Goal: Task Accomplishment & Management: Manage account settings

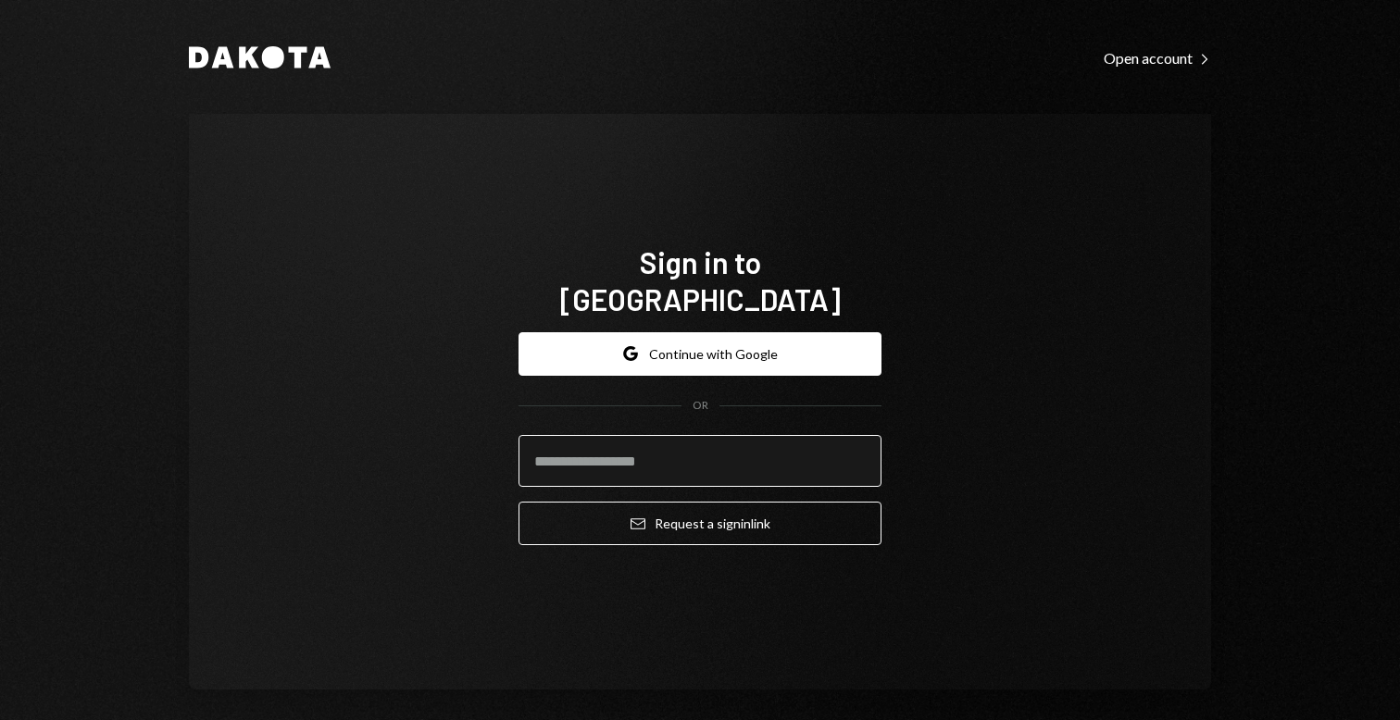
click at [620, 445] on input "email" at bounding box center [700, 461] width 363 height 52
type input "**********"
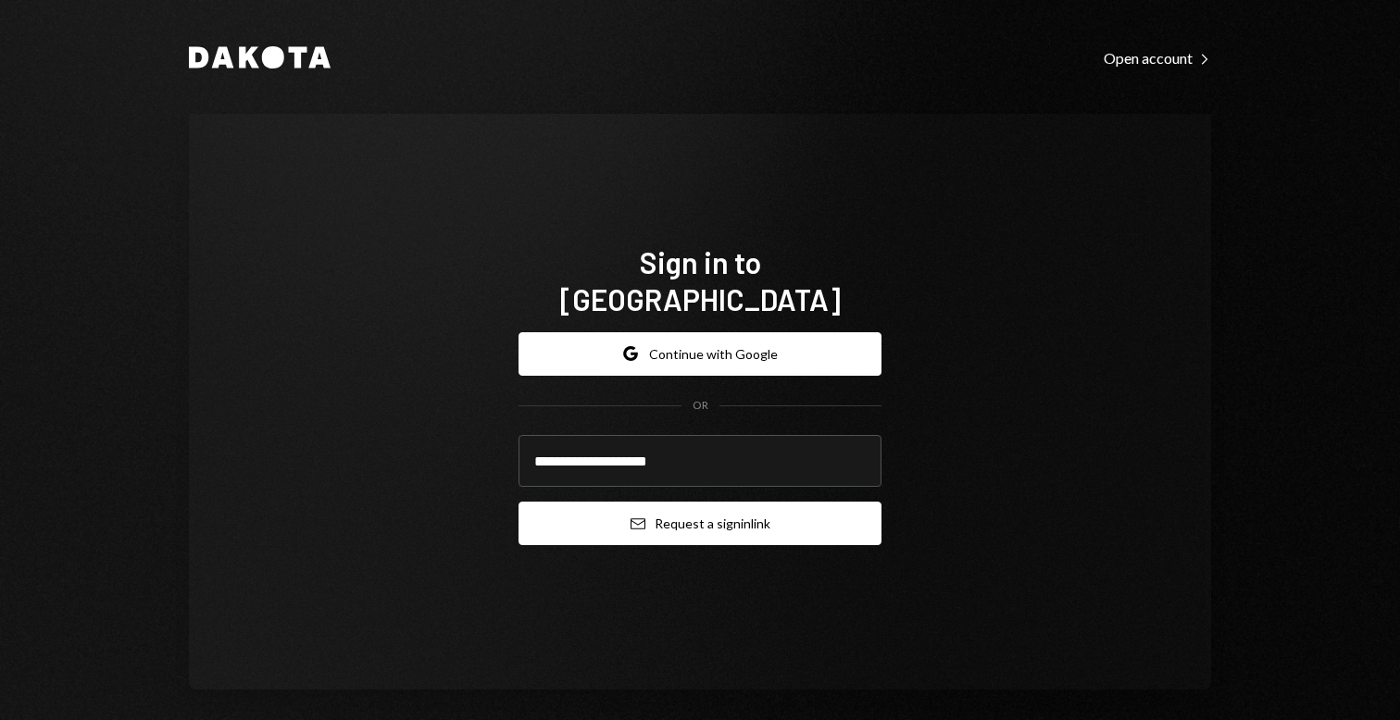
click at [757, 511] on button "Email Request a sign in link" at bounding box center [700, 524] width 363 height 44
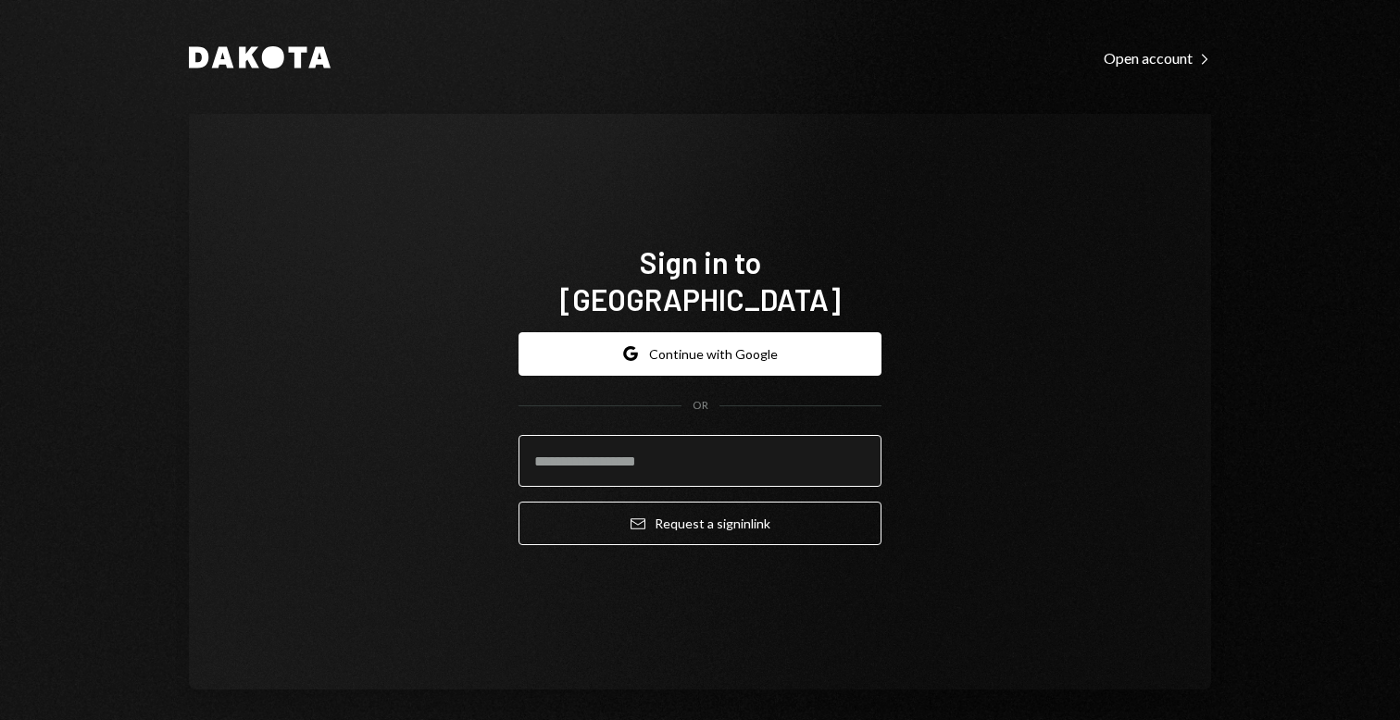
click at [650, 440] on input "email" at bounding box center [700, 461] width 363 height 52
type input "**********"
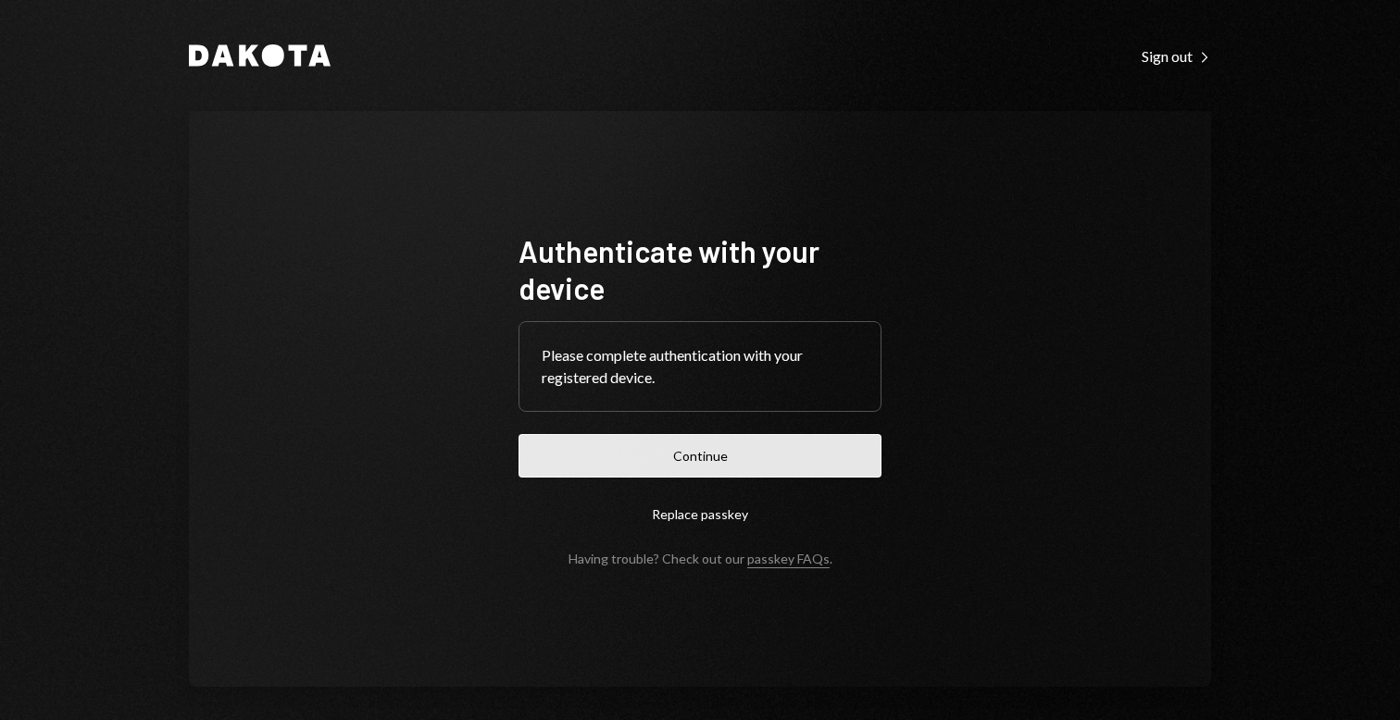
click at [720, 444] on button "Continue" at bounding box center [700, 456] width 363 height 44
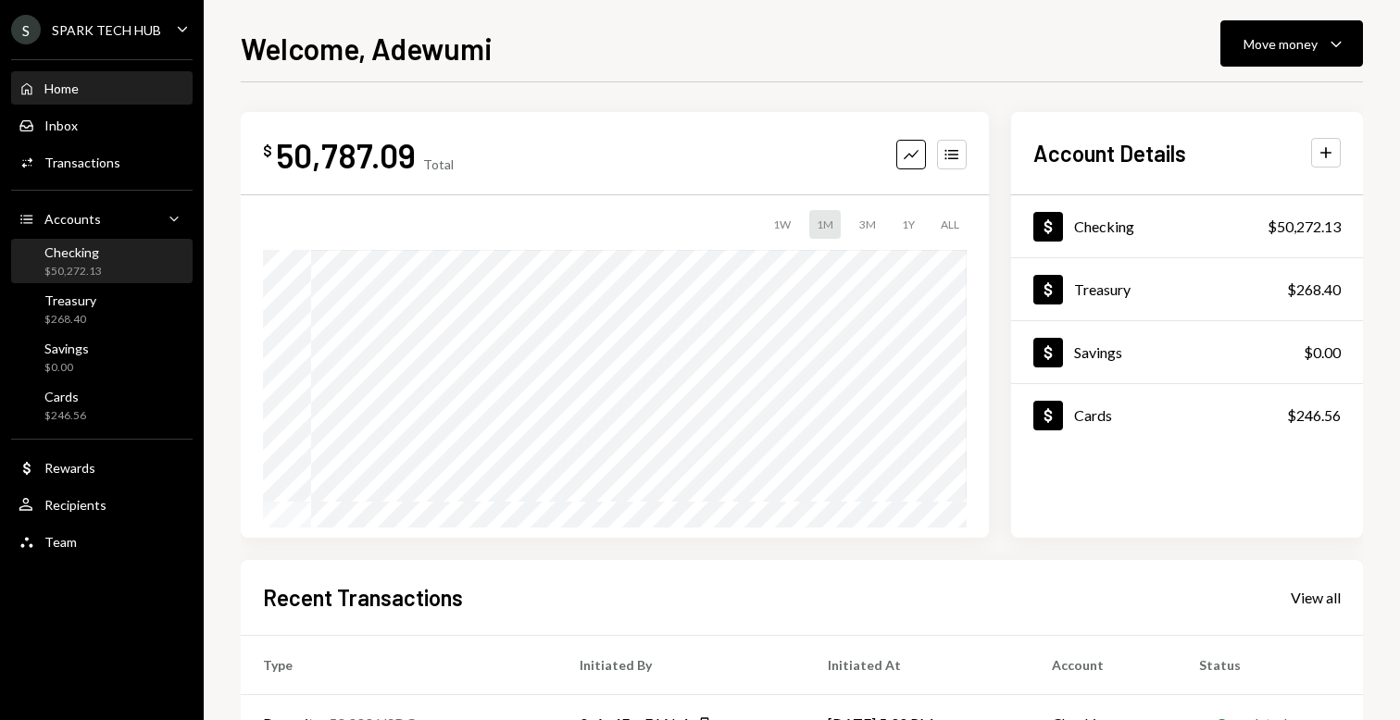
click at [116, 248] on div "Checking $50,272.13" at bounding box center [102, 261] width 167 height 35
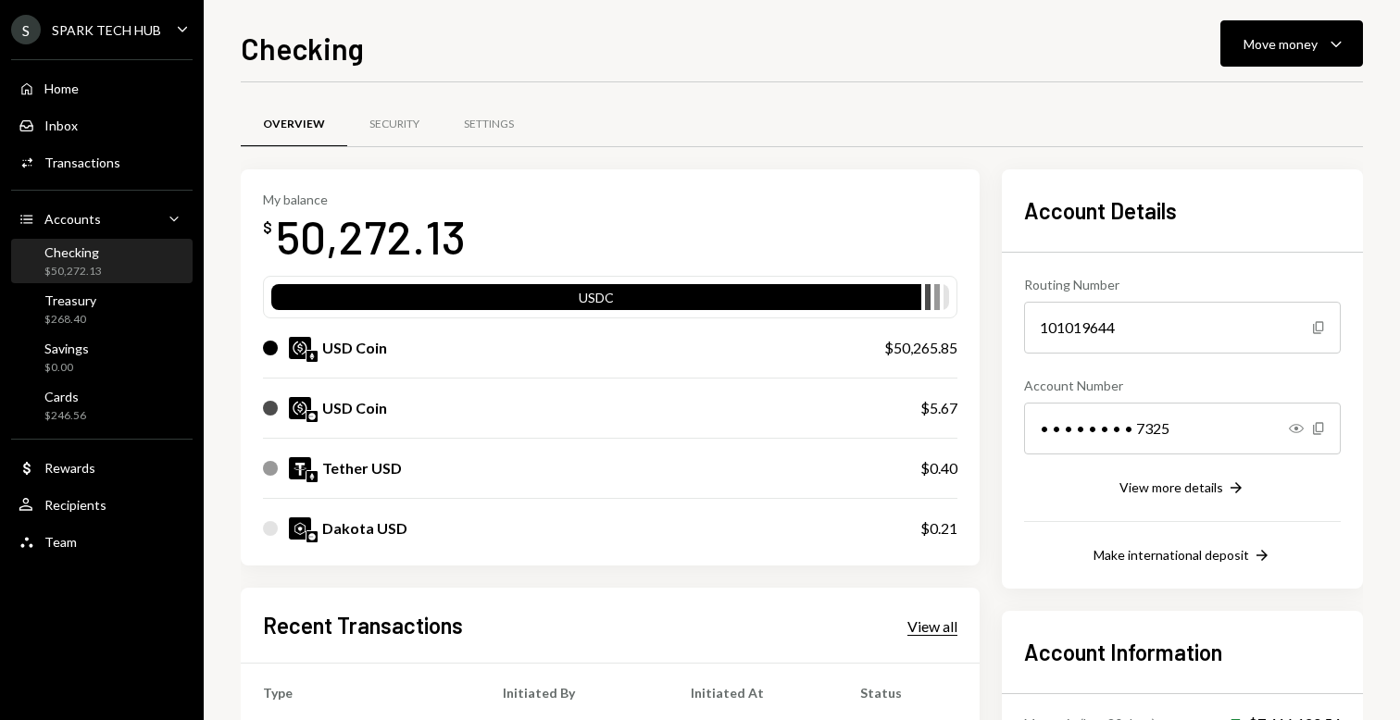
click at [946, 621] on div "View all" at bounding box center [933, 627] width 50 height 19
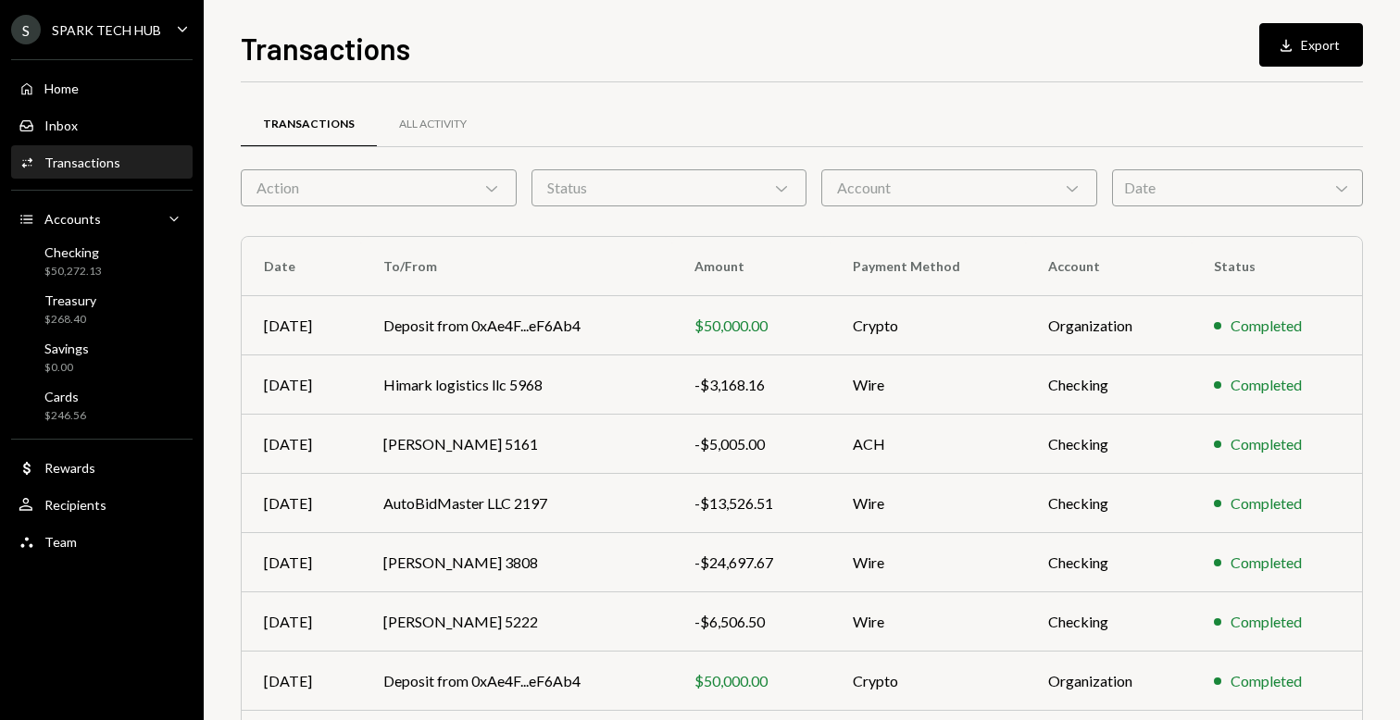
click at [432, 207] on div "Transactions All Activity Action Chevron Down Status Chevron Down Account Chevr…" at bounding box center [802, 539] width 1122 height 855
click at [396, 185] on div "Action Chevron Down" at bounding box center [379, 187] width 276 height 37
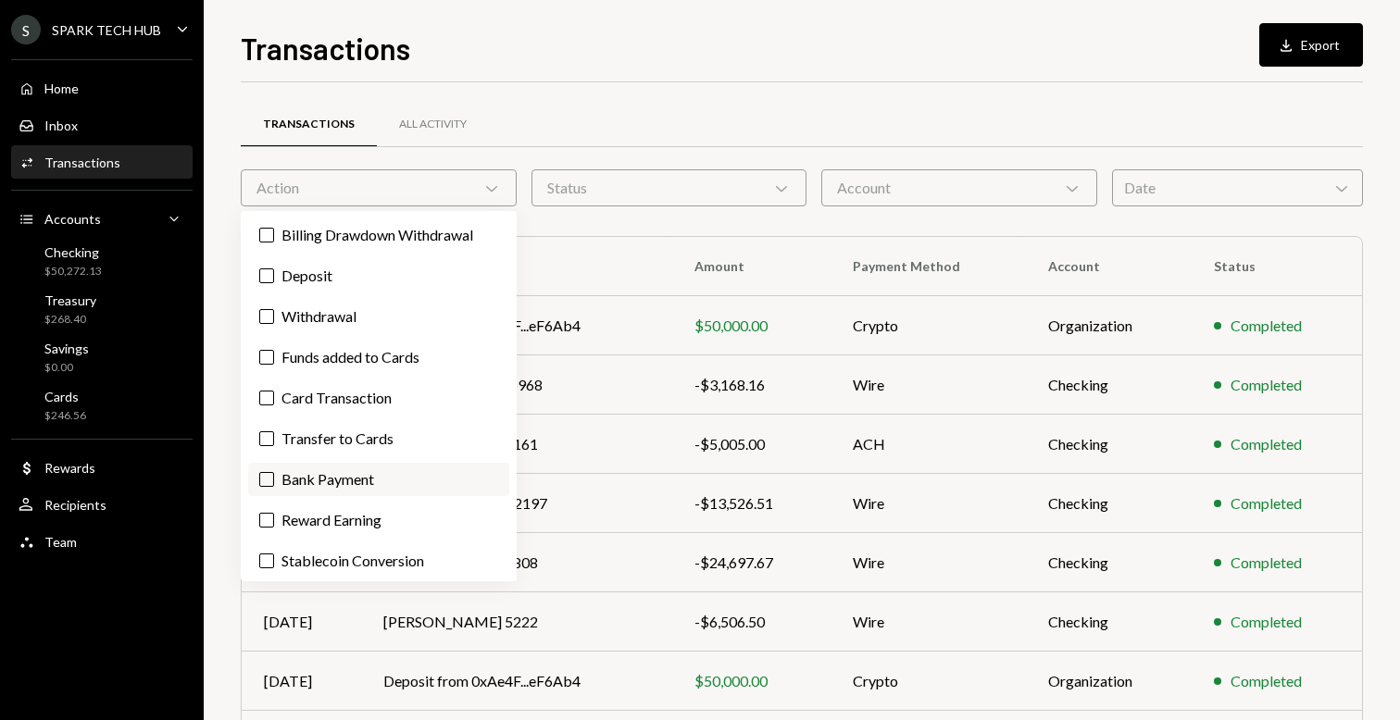
click at [348, 469] on label "Bank Payment" at bounding box center [378, 479] width 261 height 33
click at [274, 472] on button "Bank Payment" at bounding box center [266, 479] width 15 height 15
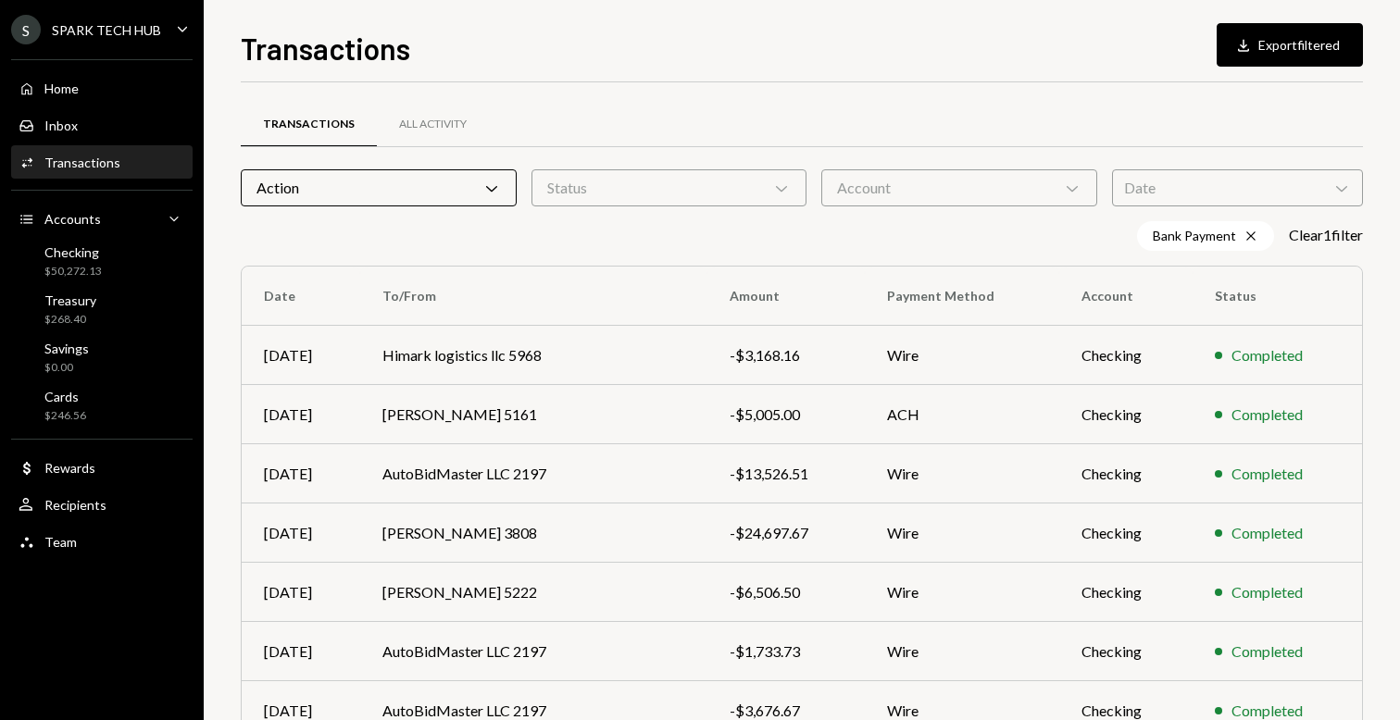
click at [648, 218] on div "Transactions All Activity Action Chevron Down Status Chevron Down Account Chevr…" at bounding box center [802, 554] width 1122 height 884
click at [1155, 191] on div "Date Chevron Down" at bounding box center [1237, 187] width 251 height 37
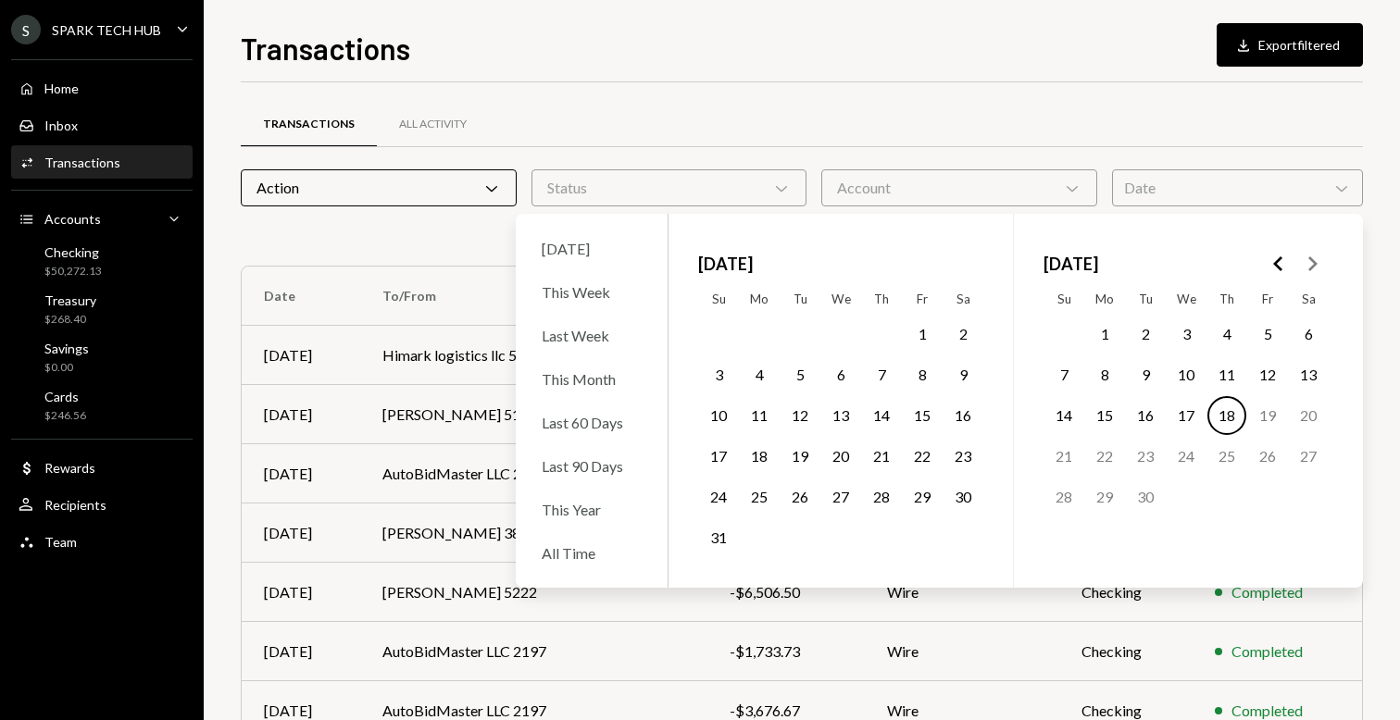
click at [1229, 421] on button "18" at bounding box center [1227, 415] width 39 height 39
click at [471, 248] on div "Bank Payment Cross 09/18/25 Cross Clear 2 filter s" at bounding box center [802, 236] width 1122 height 30
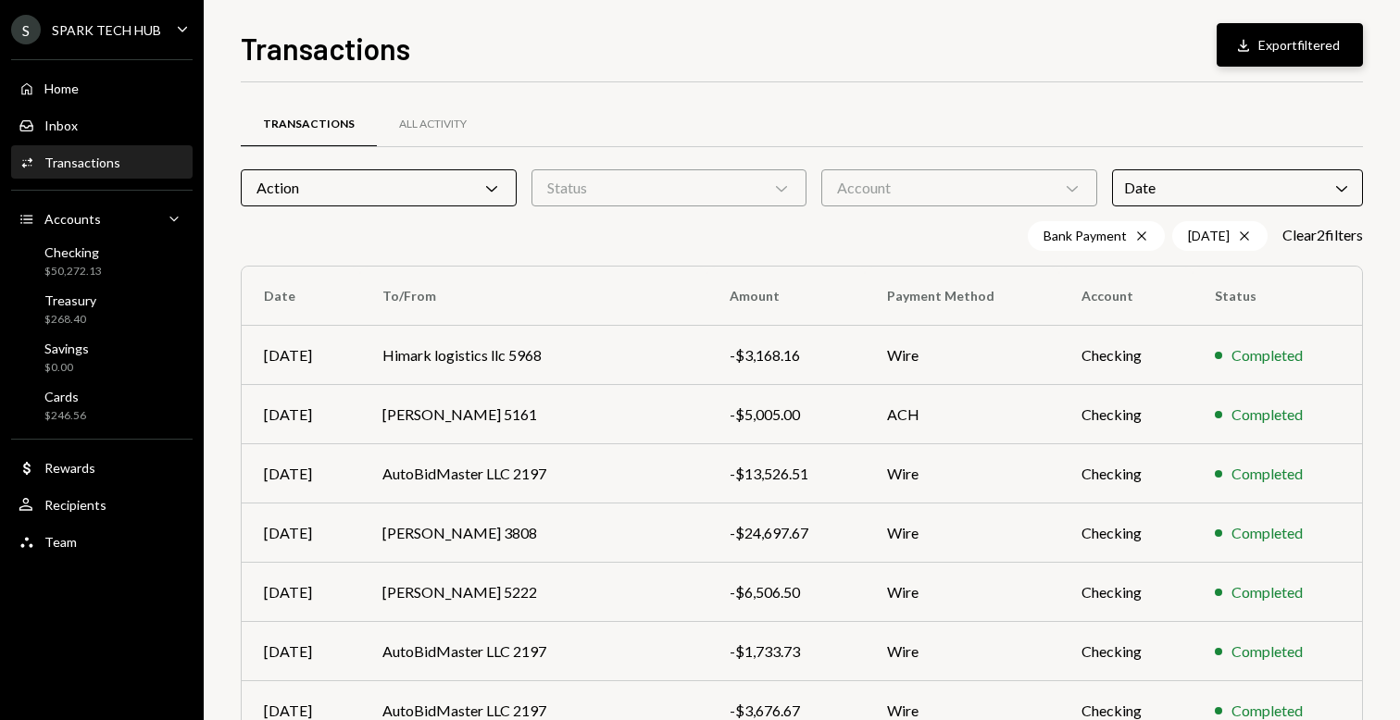
click at [1280, 36] on button "Download Export filtered" at bounding box center [1290, 45] width 146 height 44
